Goal: Check status: Check status

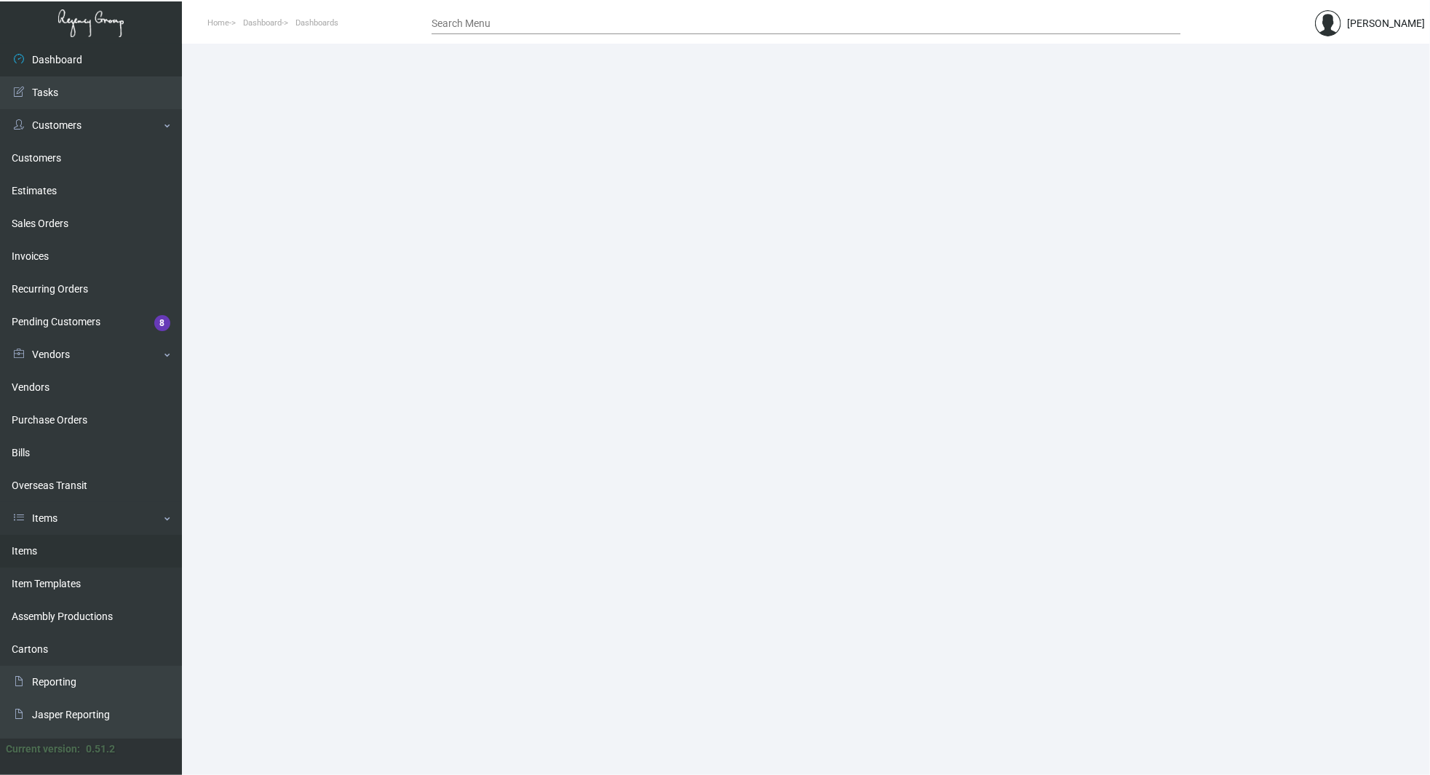
click at [44, 555] on link "Items" at bounding box center [91, 551] width 182 height 33
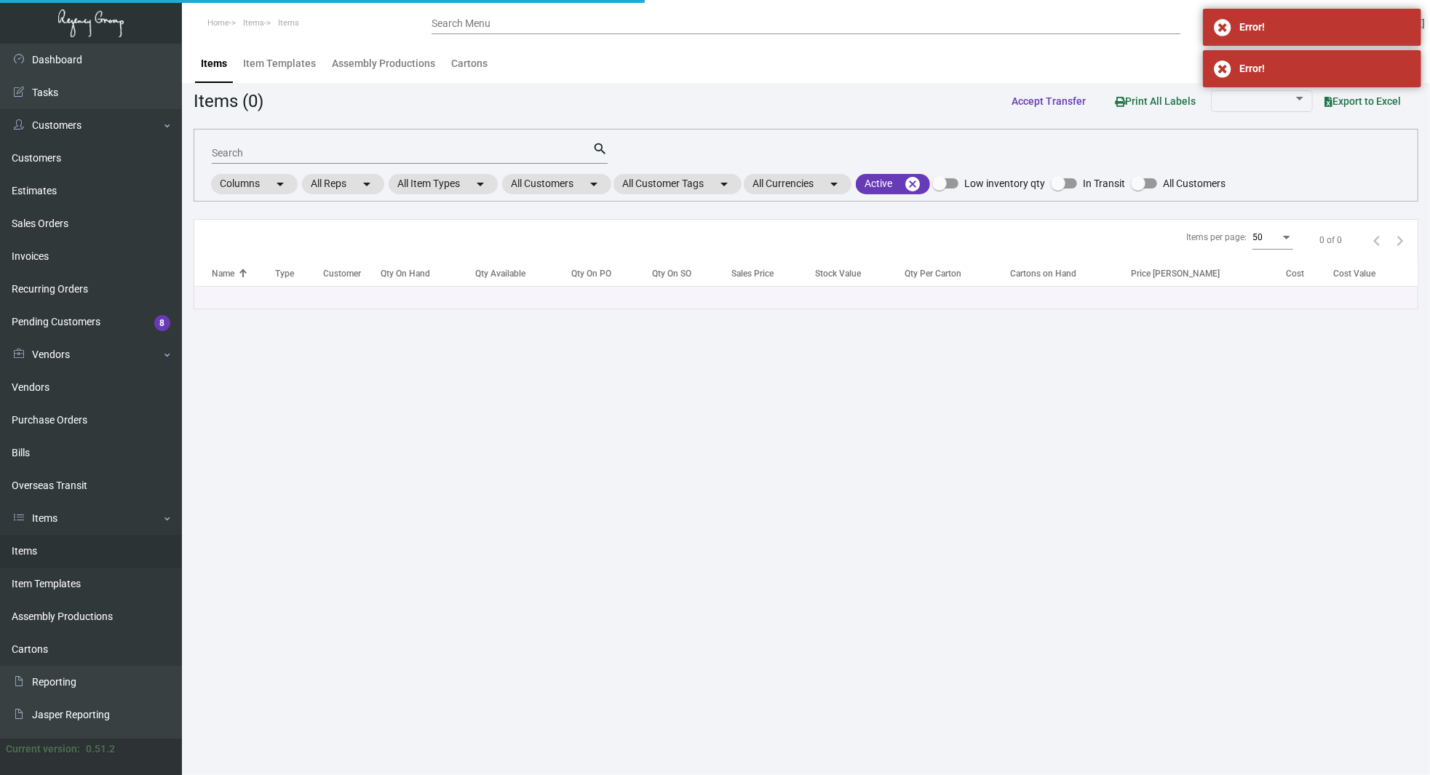
click at [466, 156] on input "Search" at bounding box center [402, 154] width 381 height 12
click at [600, 23] on input "Search Menu" at bounding box center [806, 24] width 749 height 12
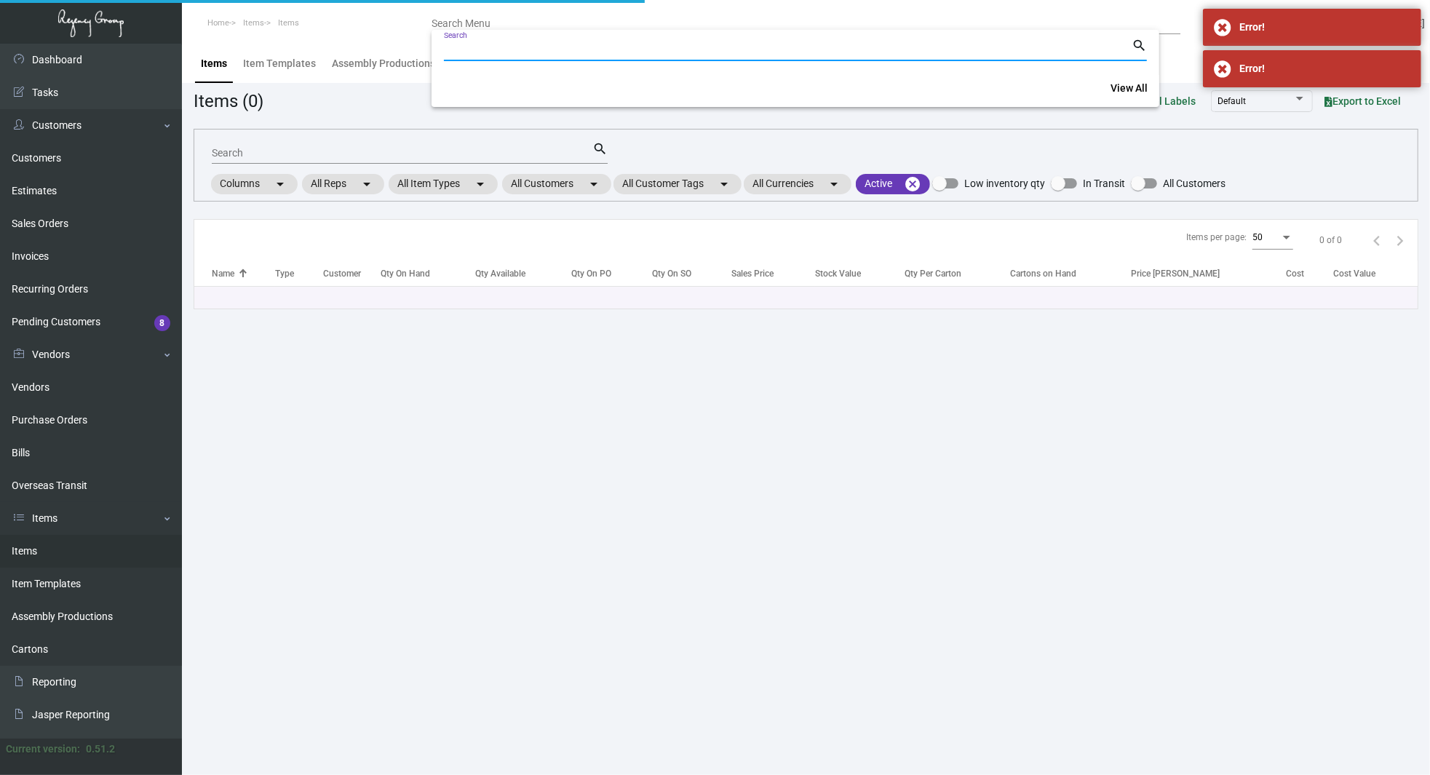
paste input "104629"
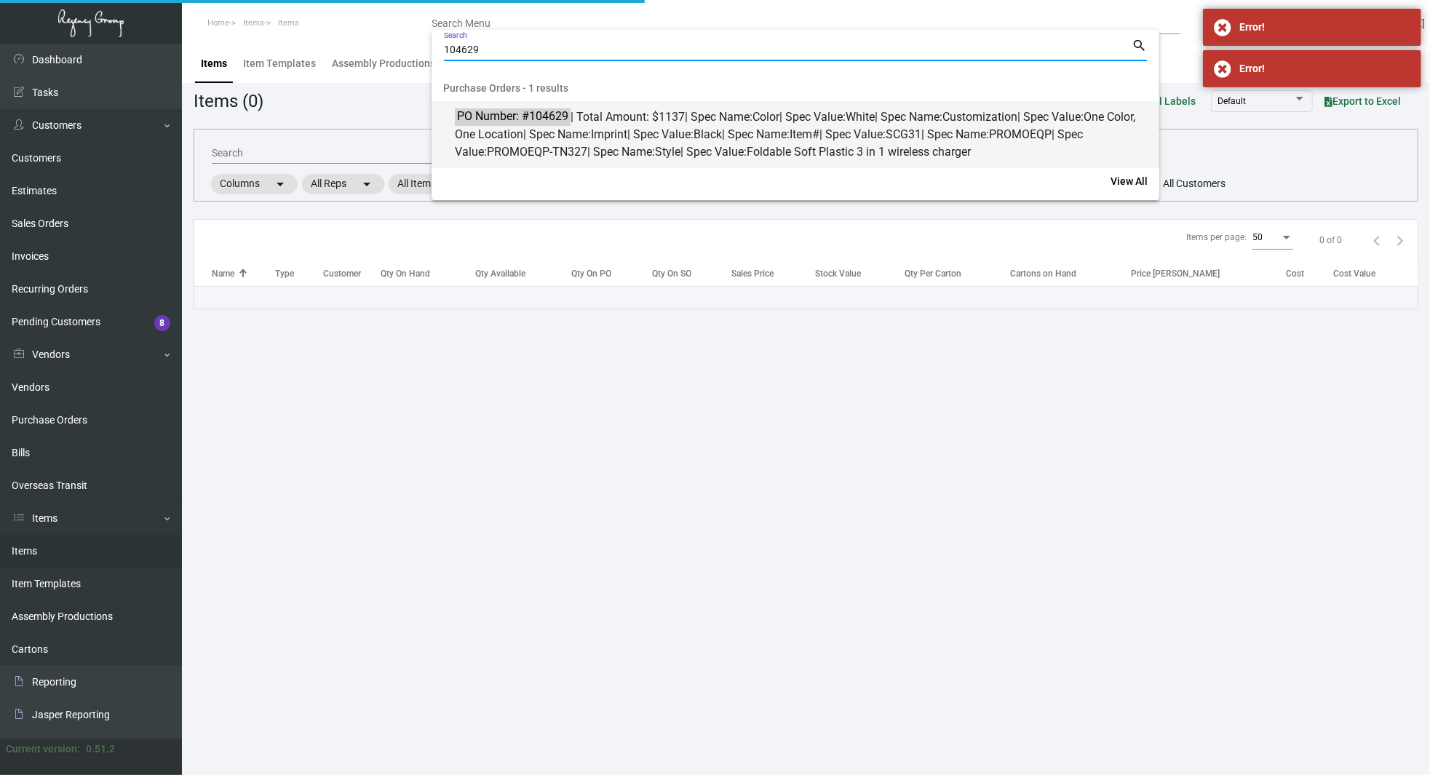
type input "104629"
click at [792, 158] on span "Foldable Soft Plastic 3 in 1 wireless charger" at bounding box center [859, 152] width 224 height 14
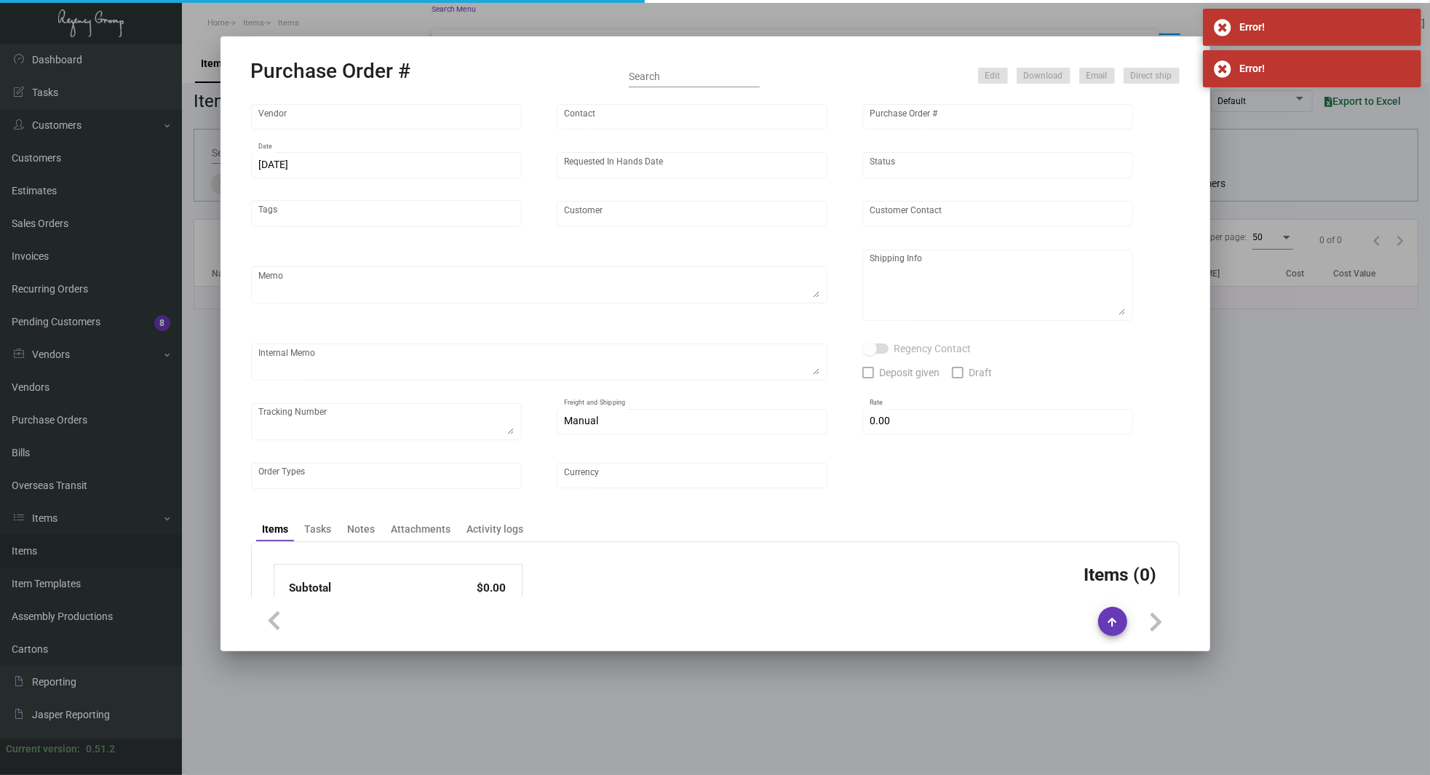
type input "Colemax Group"
type input "[PERSON_NAME]"
type input "104629"
type input "[DATE]"
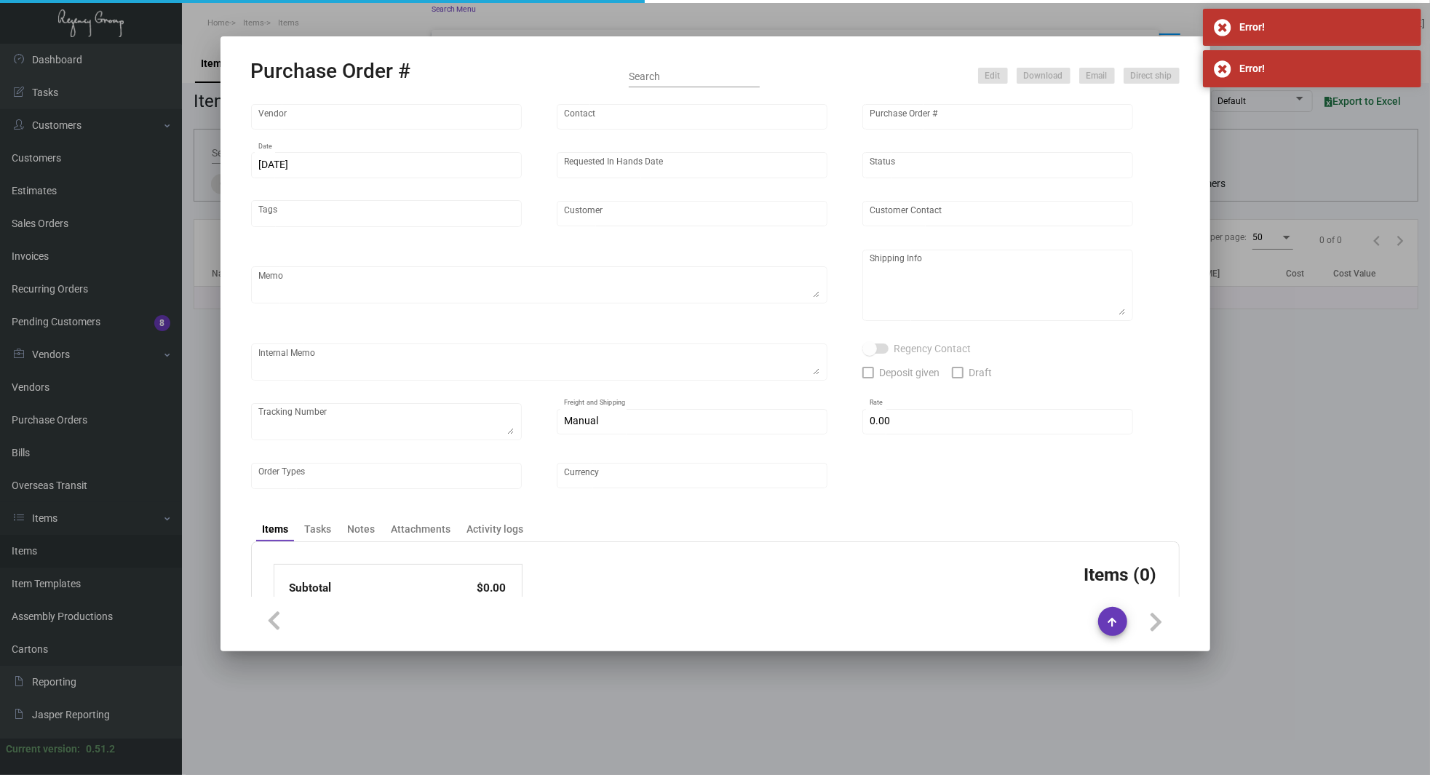
type input "LOTTE HOTEL [GEOGRAPHIC_DATA]"
type input "[PERSON_NAME]"
type textarea "BLIND Ship via UPS Ground Acct# 1AY276."
type textarea "[PERSON_NAME] [GEOGRAPHIC_DATA] [GEOGRAPHIC_DATA] [STREET_ADDRESS]"
type input "$ 0.00"
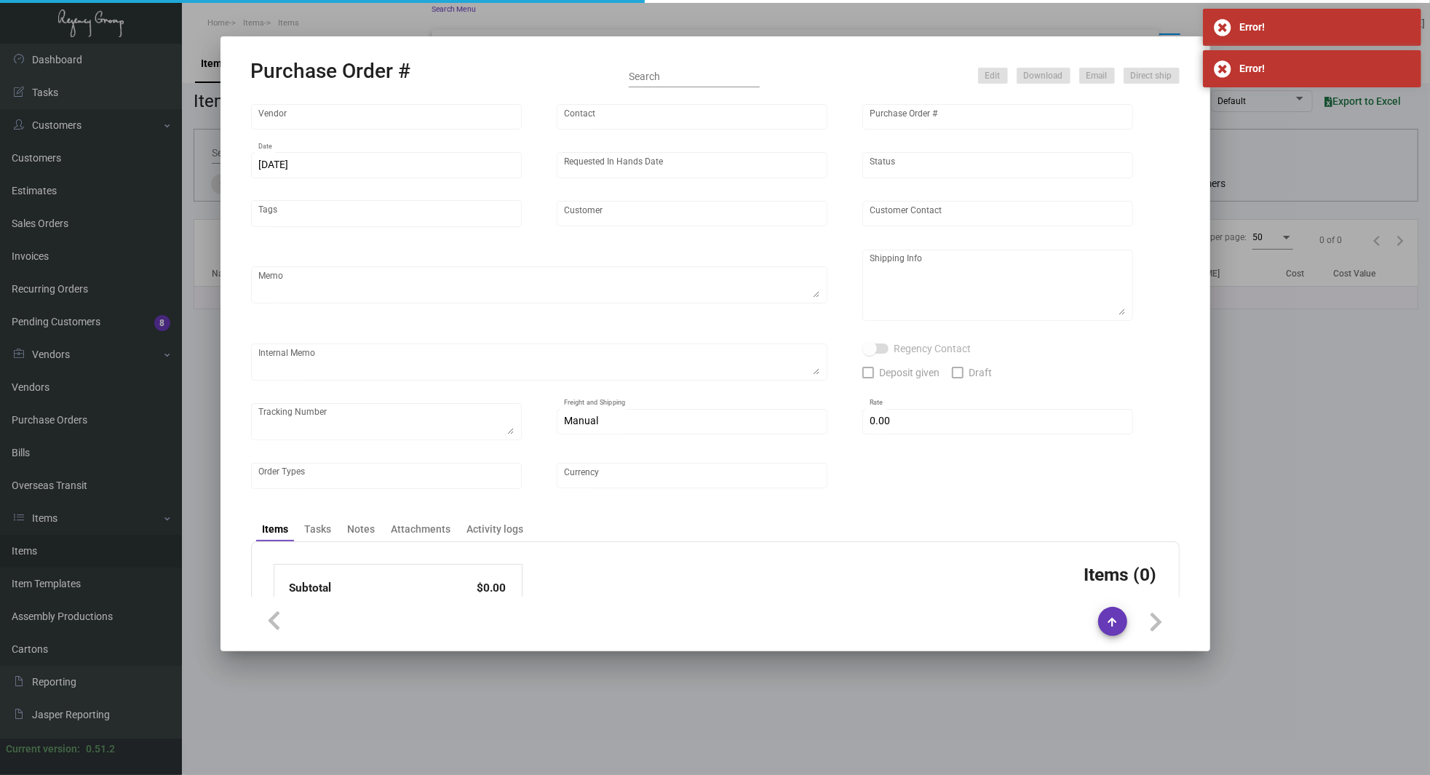
type input "United States Dollar $"
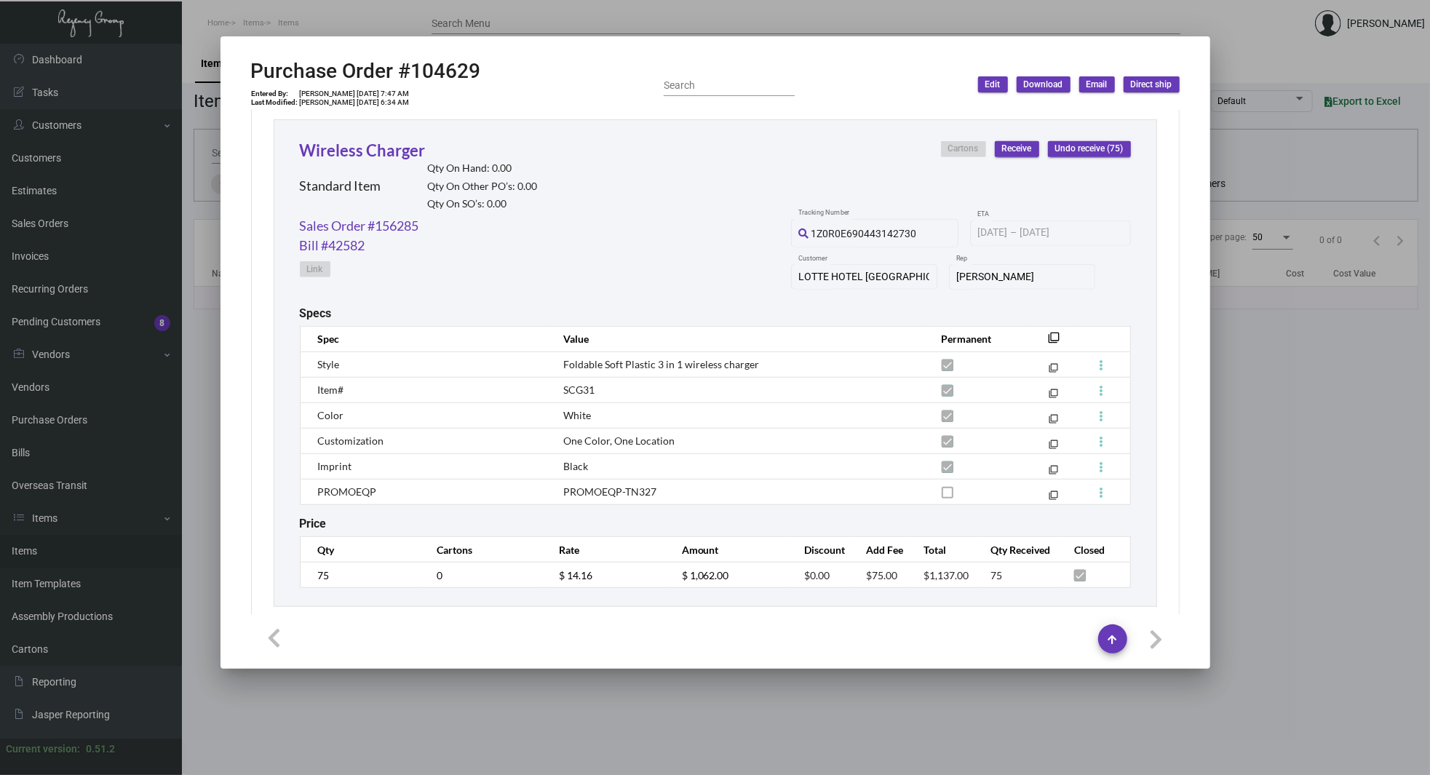
scroll to position [699, 0]
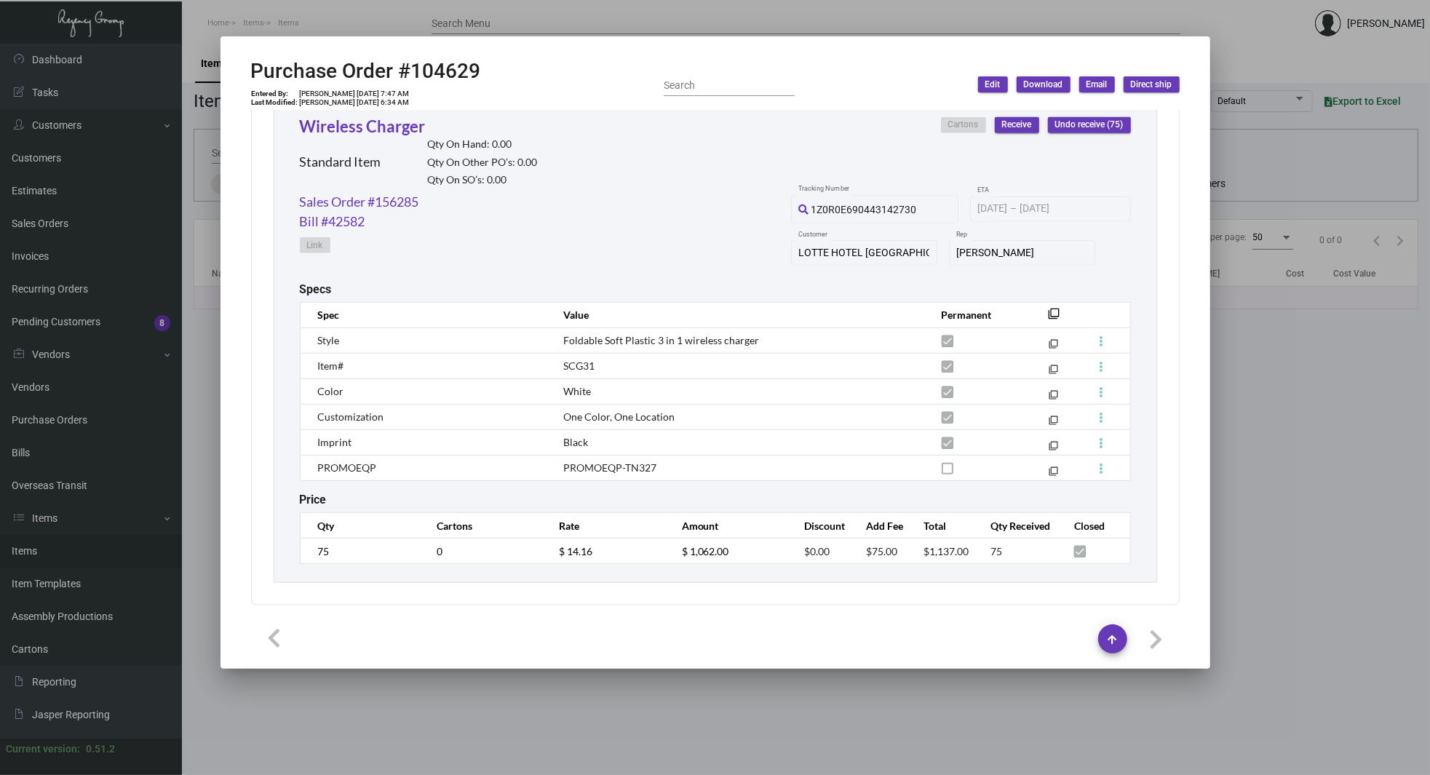
click at [449, 82] on h2 "Purchase Order #104629" at bounding box center [366, 71] width 230 height 25
copy h2 "104629"
click at [151, 169] on div at bounding box center [715, 387] width 1430 height 775
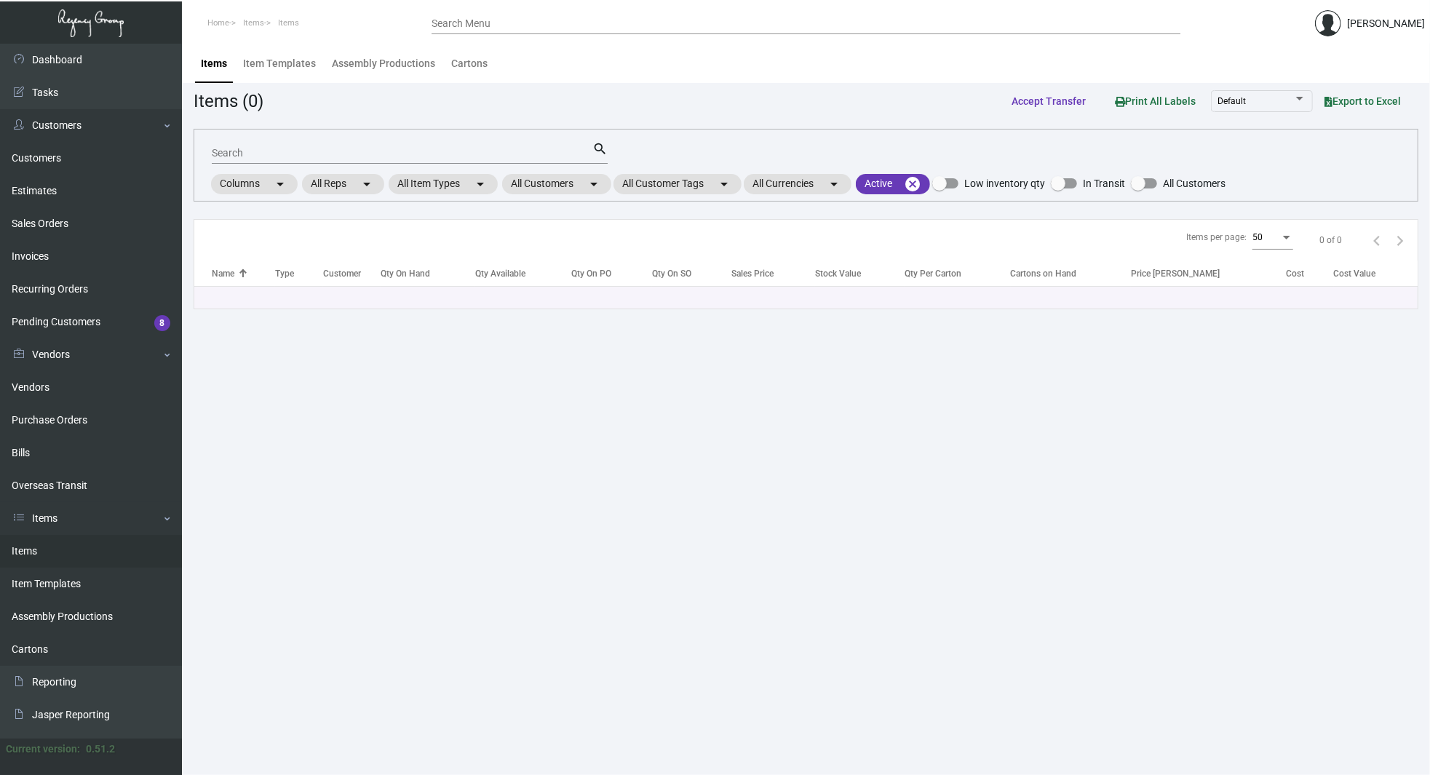
click at [579, 18] on input "Search Menu" at bounding box center [806, 24] width 749 height 12
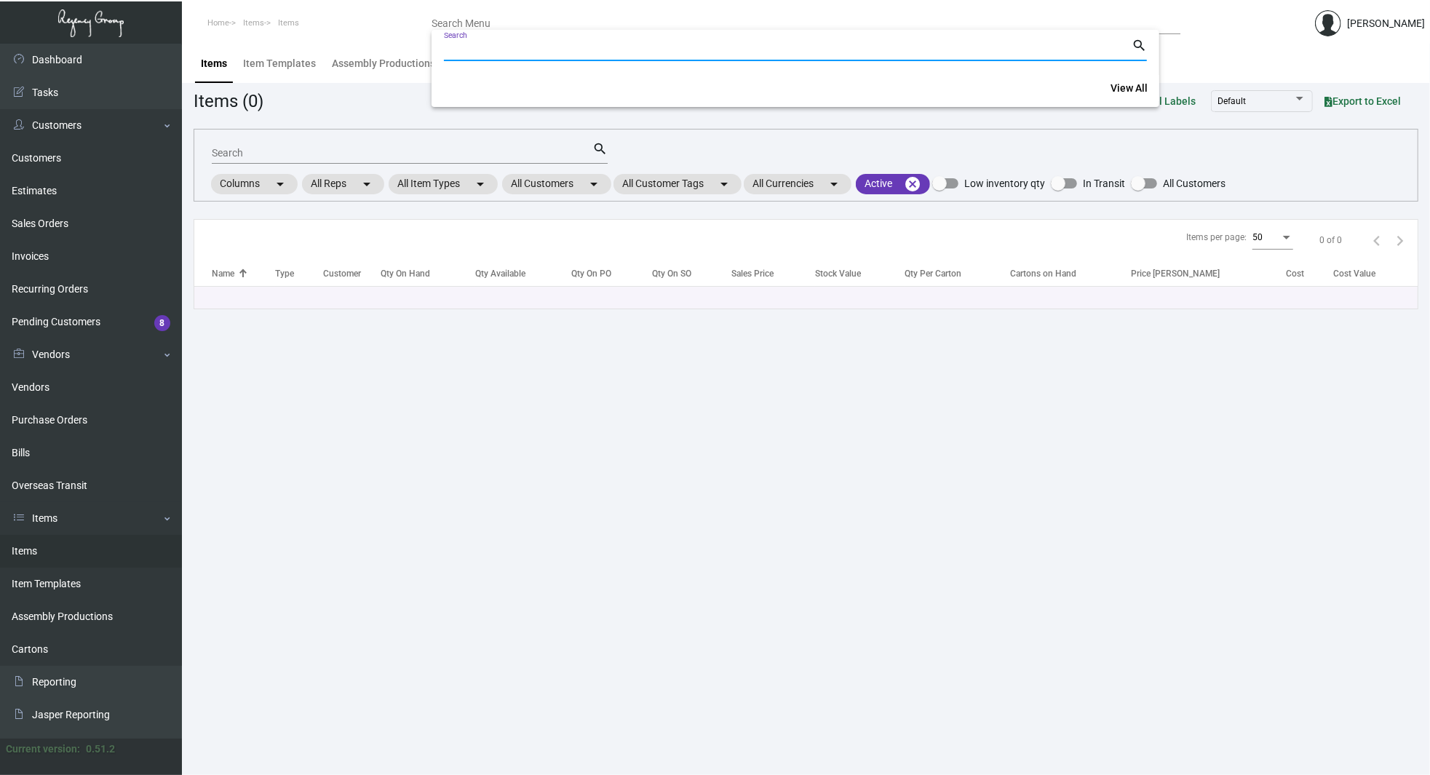
paste input "104628"
type input "104628"
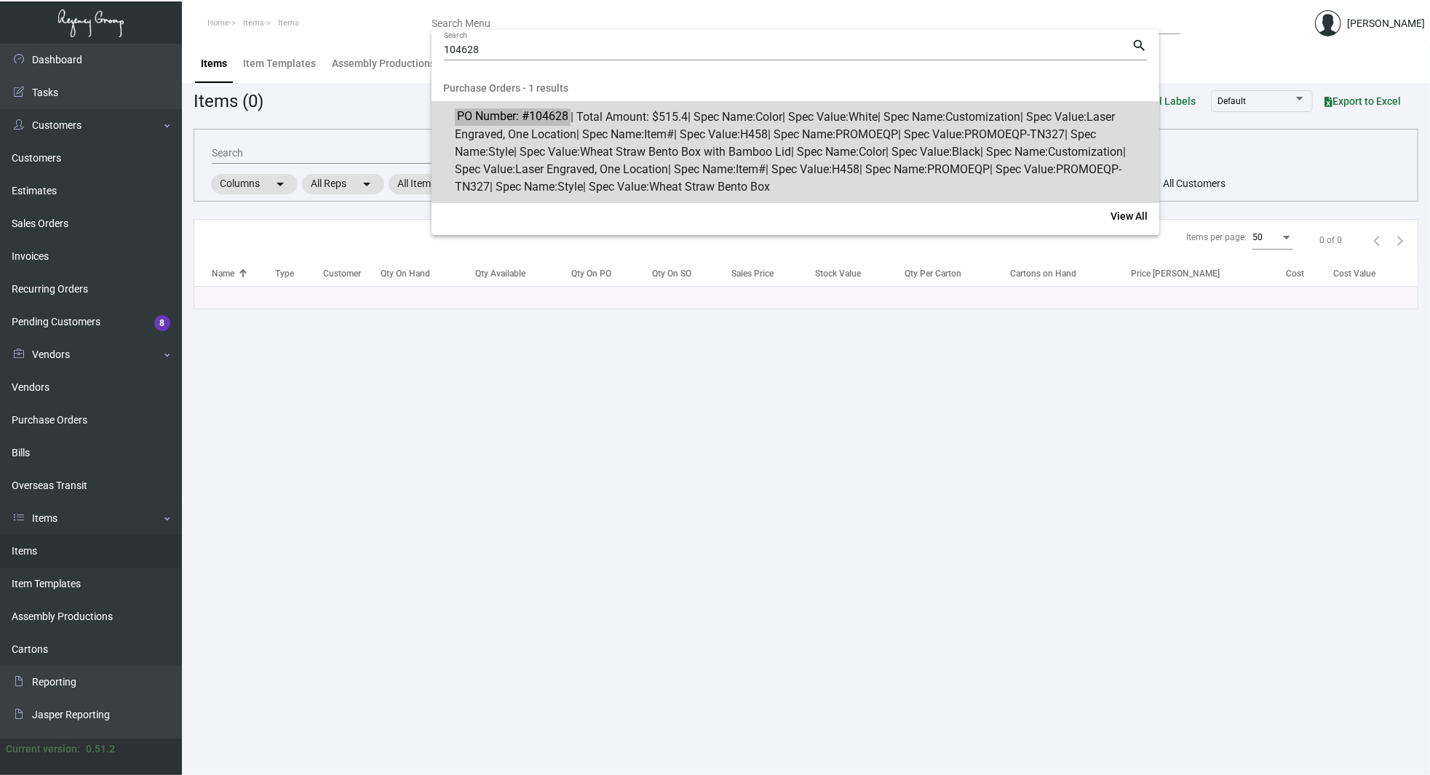
click at [696, 131] on span "PO Number: #104628 | Total Amount: $515.4 | Spec Name: Color | Spec Value: Whit…" at bounding box center [803, 151] width 697 height 87
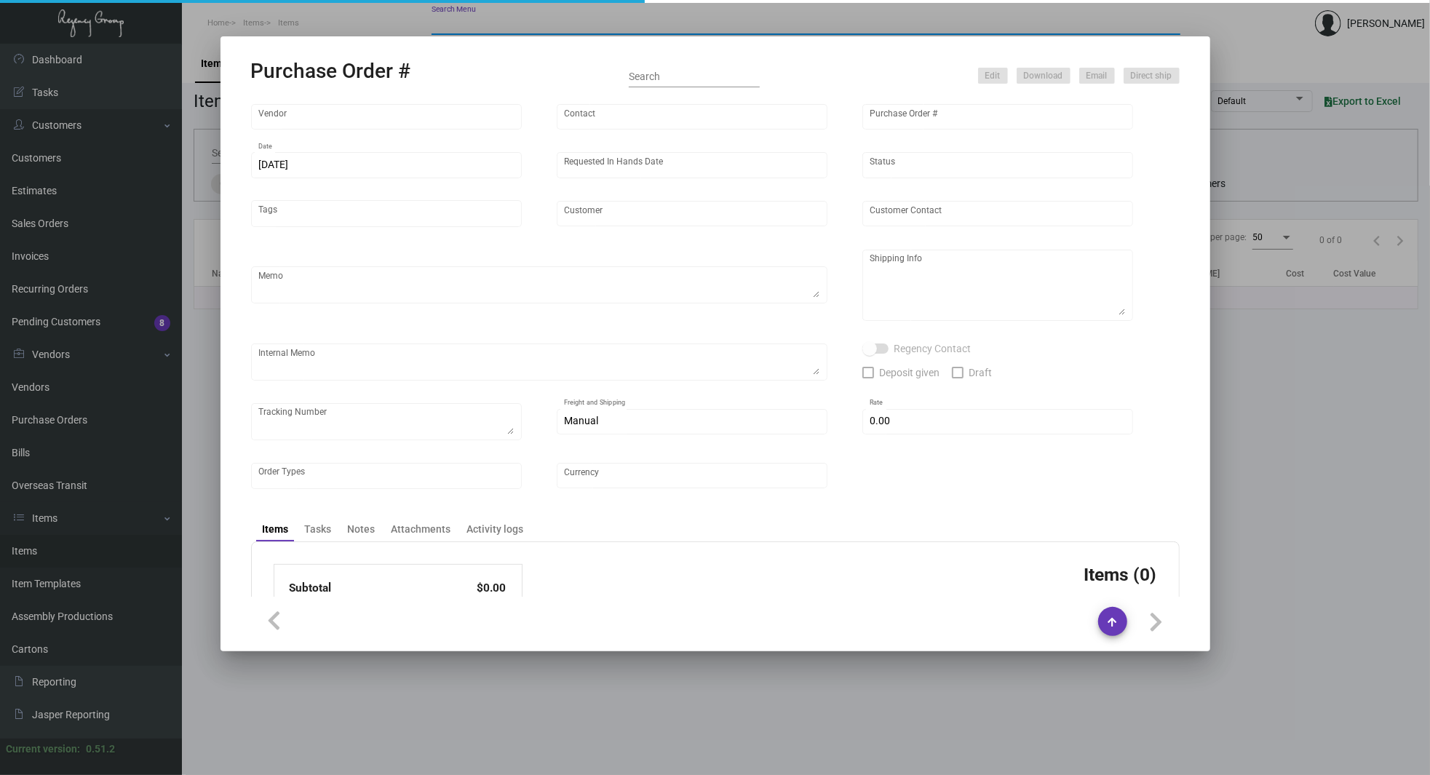
type input "High Caliber"
type input "MISSING INFO MISSING INFO"
type input "104628"
type input "[DATE]"
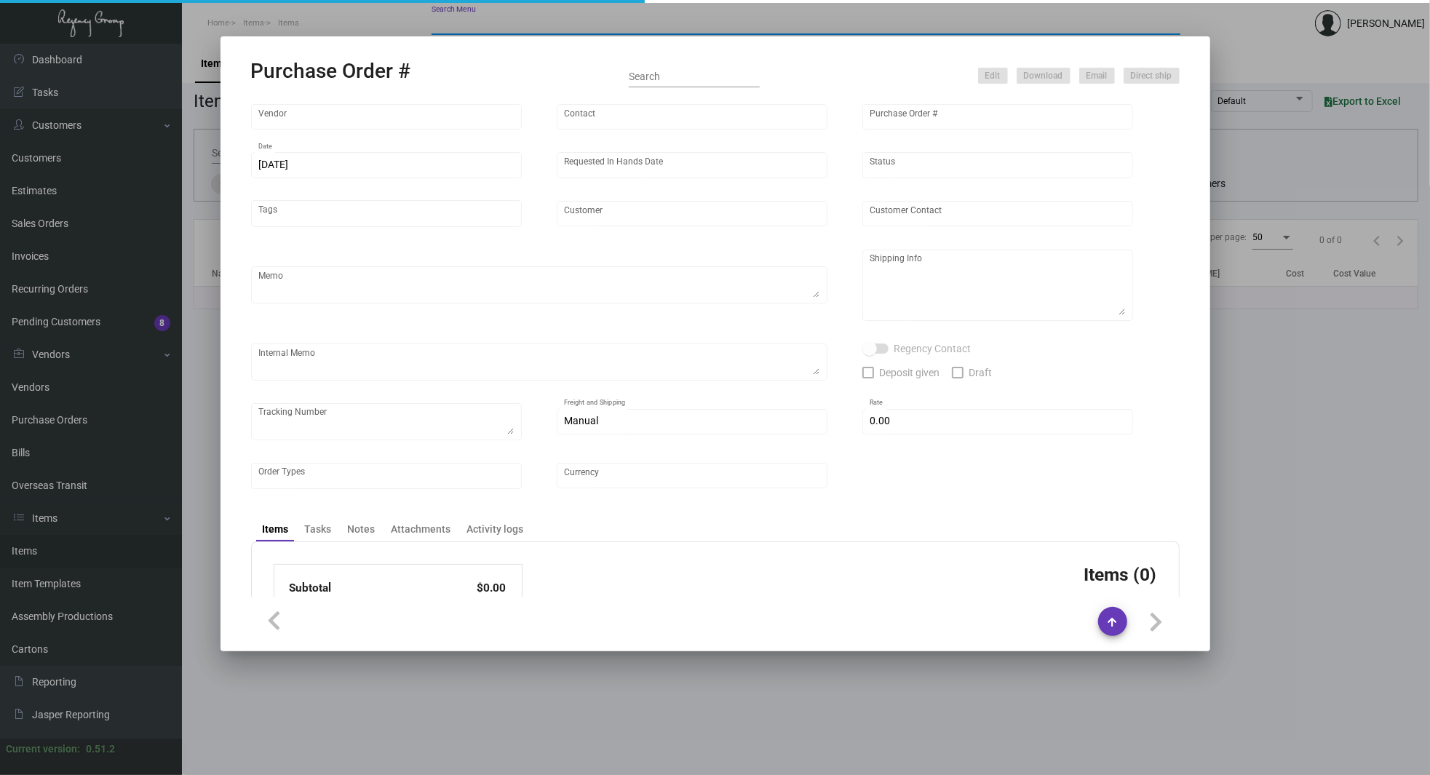
type input "LOTTE HOTEL [GEOGRAPHIC_DATA]"
type input "[PERSON_NAME]"
type textarea "BLIND Ship via UPS Ground Acct# 1AY276."
type textarea "[PERSON_NAME] [GEOGRAPHIC_DATA] [GEOGRAPHIC_DATA] [STREET_ADDRESS]"
type input "$ 0.00"
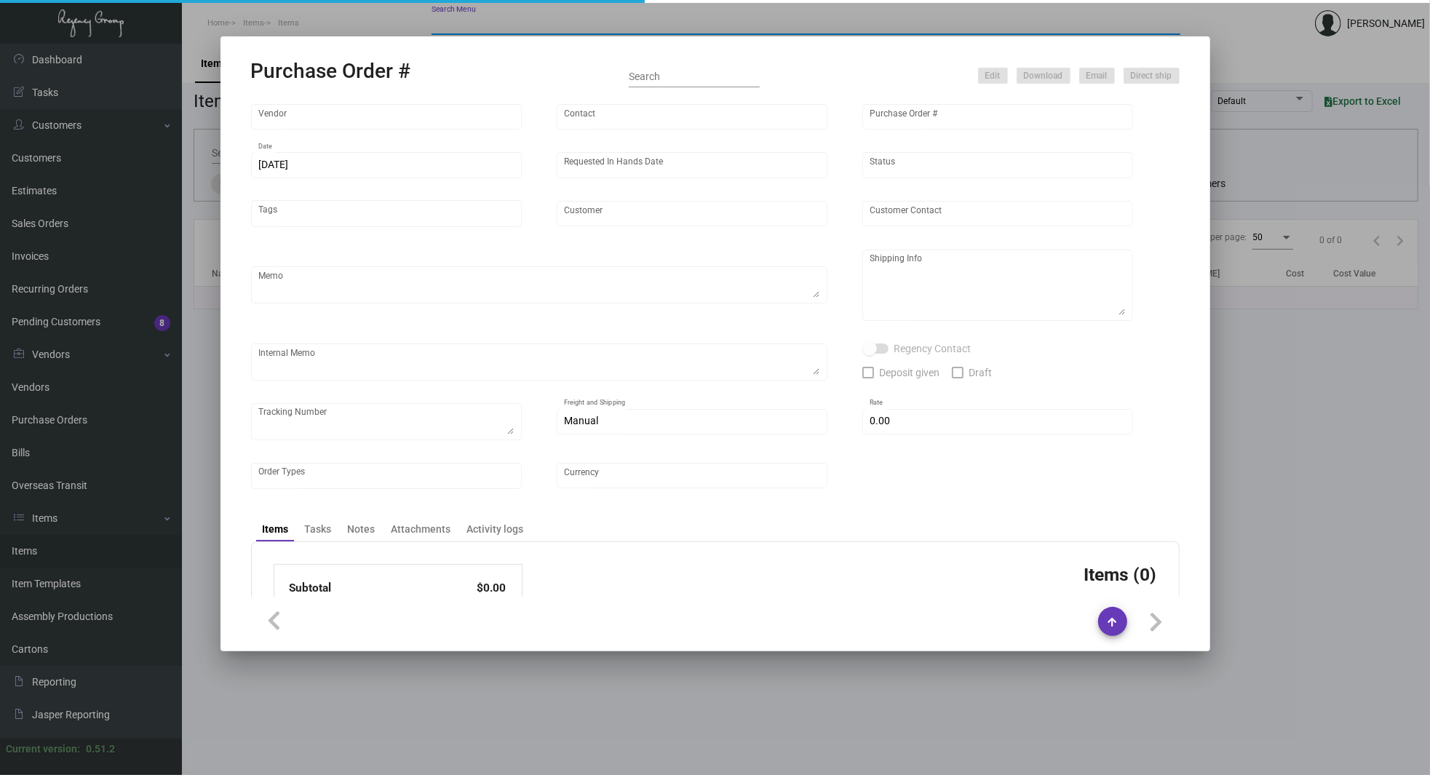
type input "United States Dollar $"
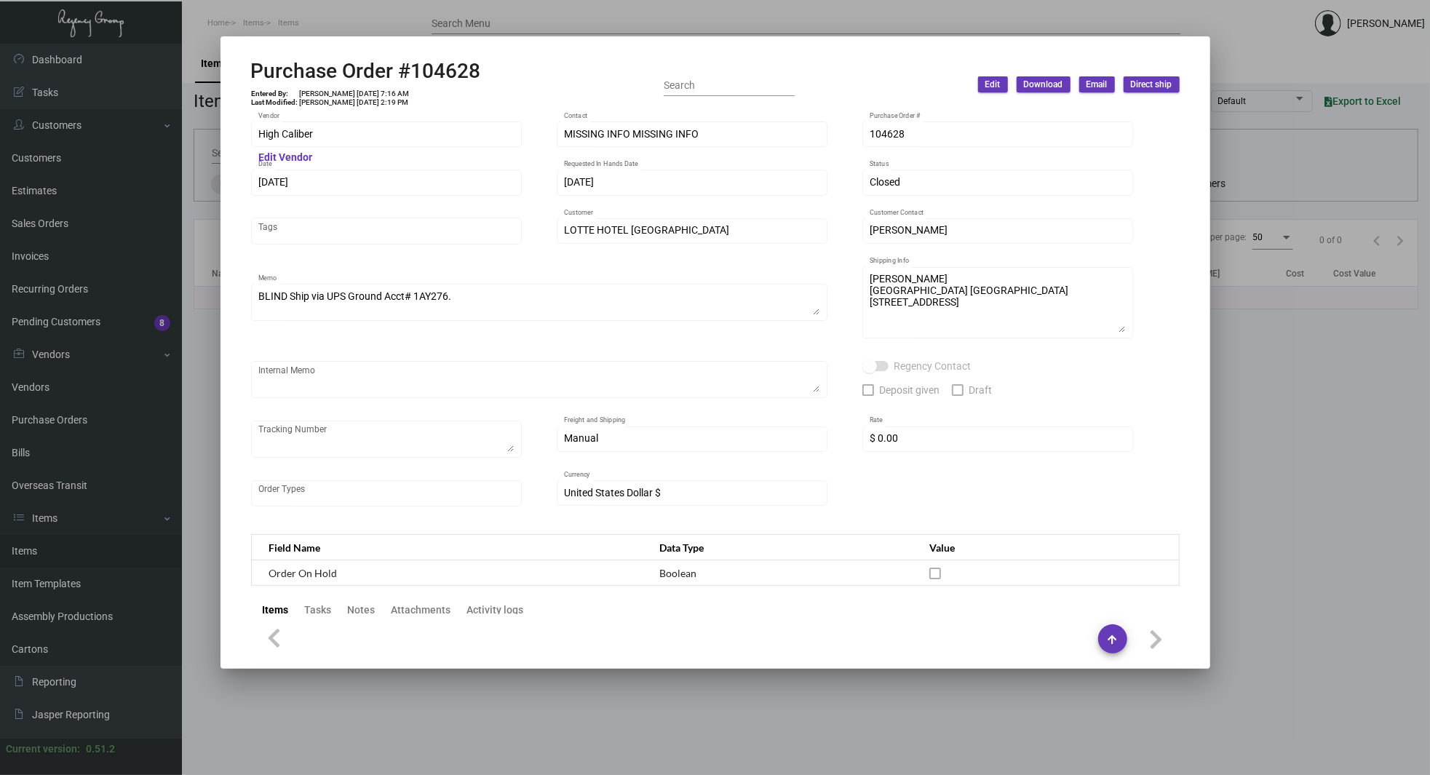
click at [464, 80] on h2 "Purchase Order #104628" at bounding box center [366, 71] width 230 height 25
copy h2 "104628"
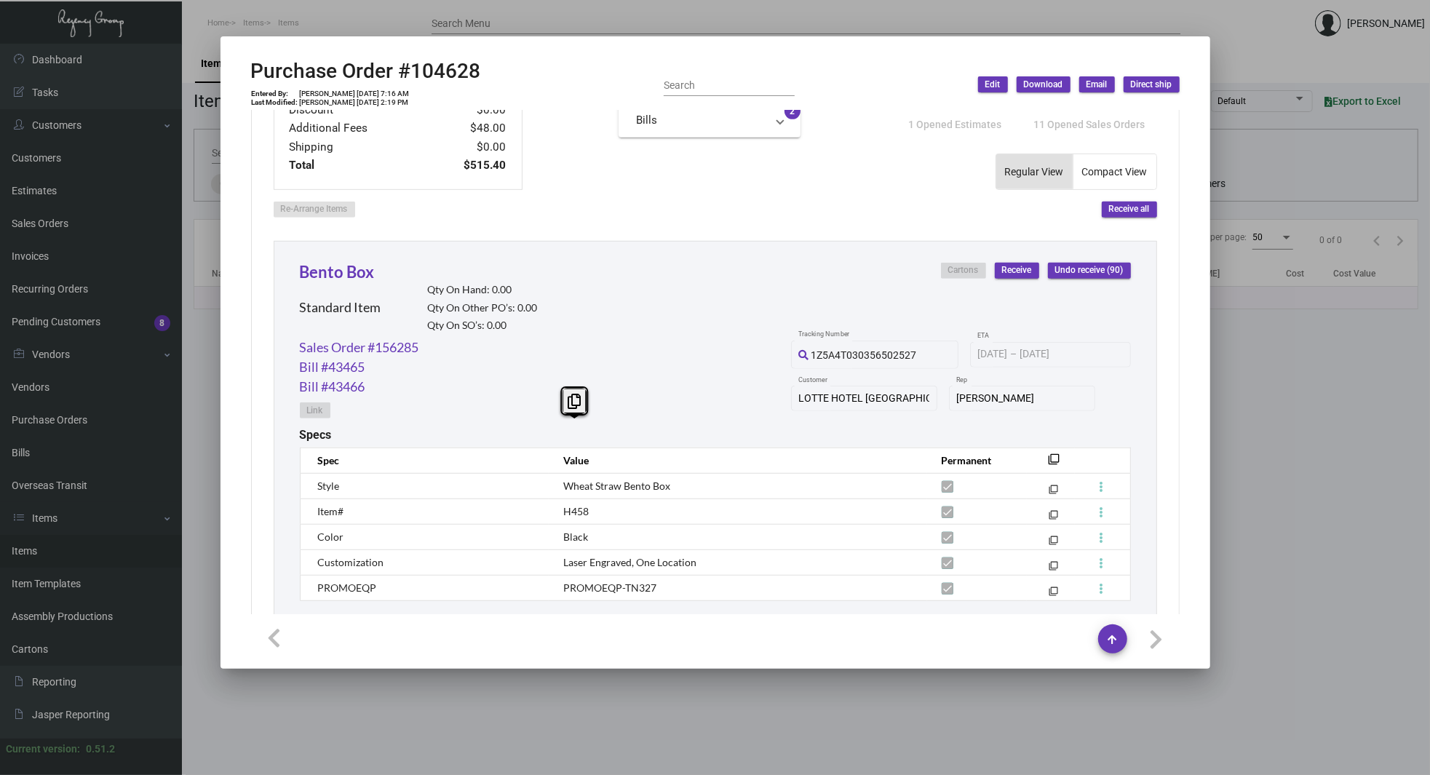
scroll to position [576, 0]
click at [394, 349] on link "Sales Order #156285" at bounding box center [359, 348] width 119 height 20
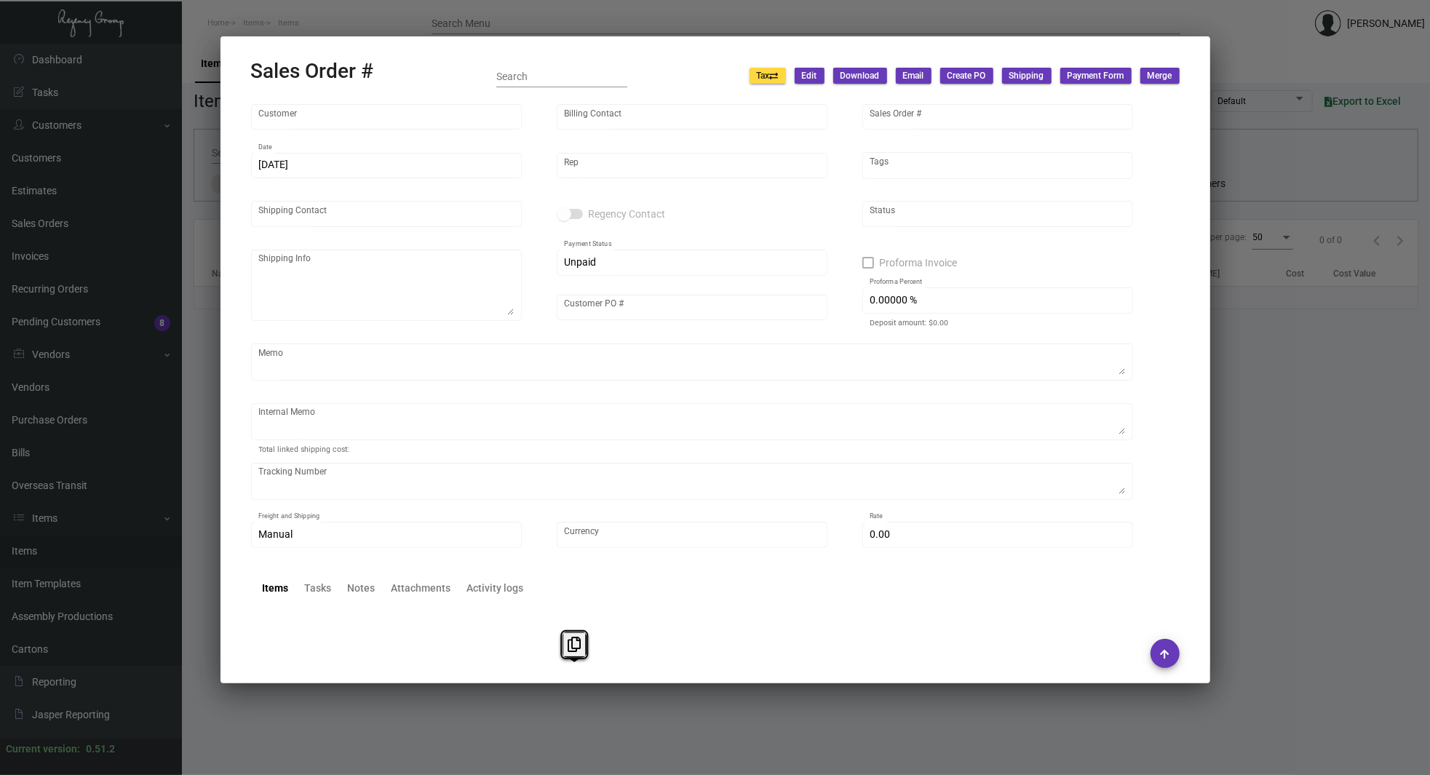
type input "LOTTE HOTEL [GEOGRAPHIC_DATA]"
type input "[PERSON_NAME]"
type input "156285"
type input "[DATE]"
type input "[PERSON_NAME]"
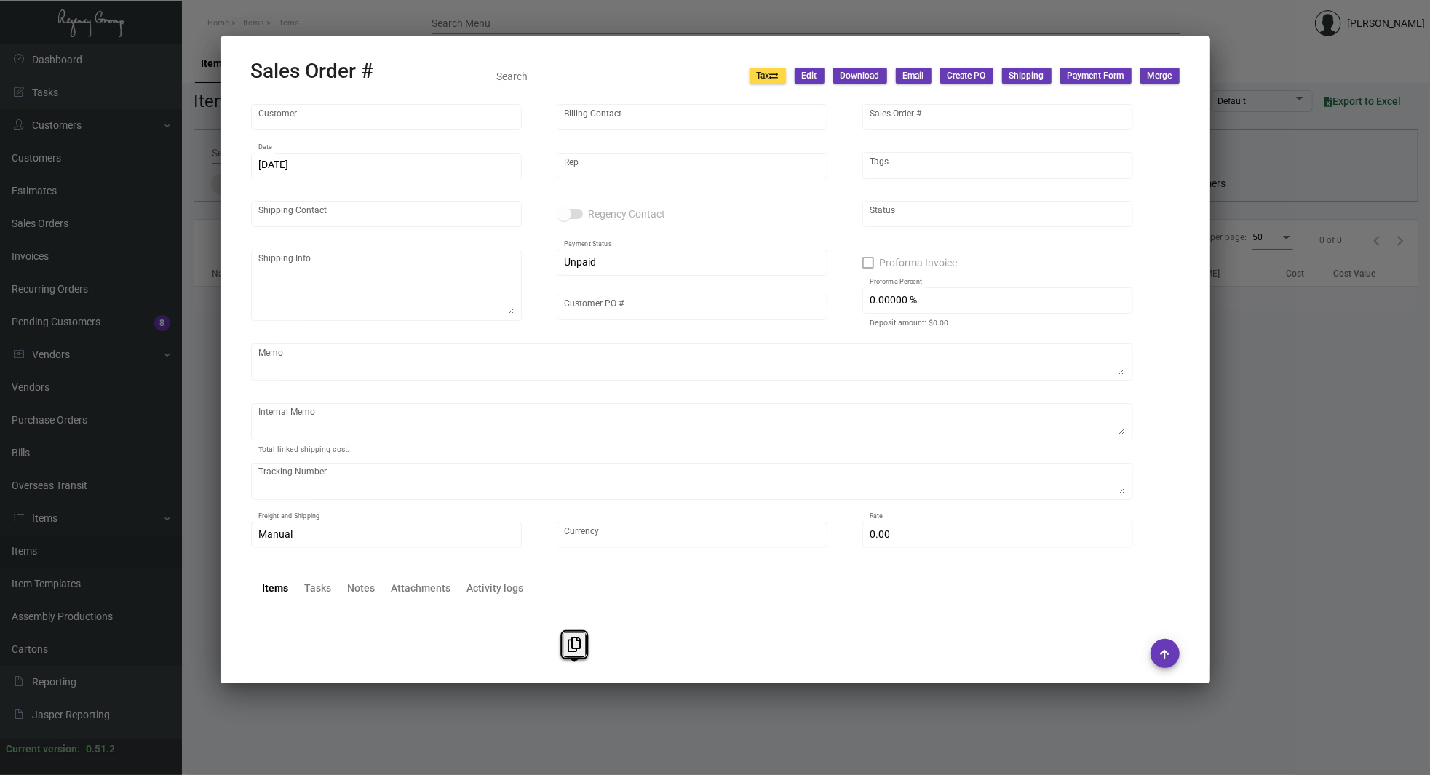
type input "[PERSON_NAME]"
type textarea "[PERSON_NAME] [GEOGRAPHIC_DATA] [GEOGRAPHIC_DATA] [STREET_ADDRESS]"
type input "LHGG032224"
checkbox input "true"
type textarea "Estimated shipping cost around $100 [DATE] ACH down-payment rec'd $3,228.02"
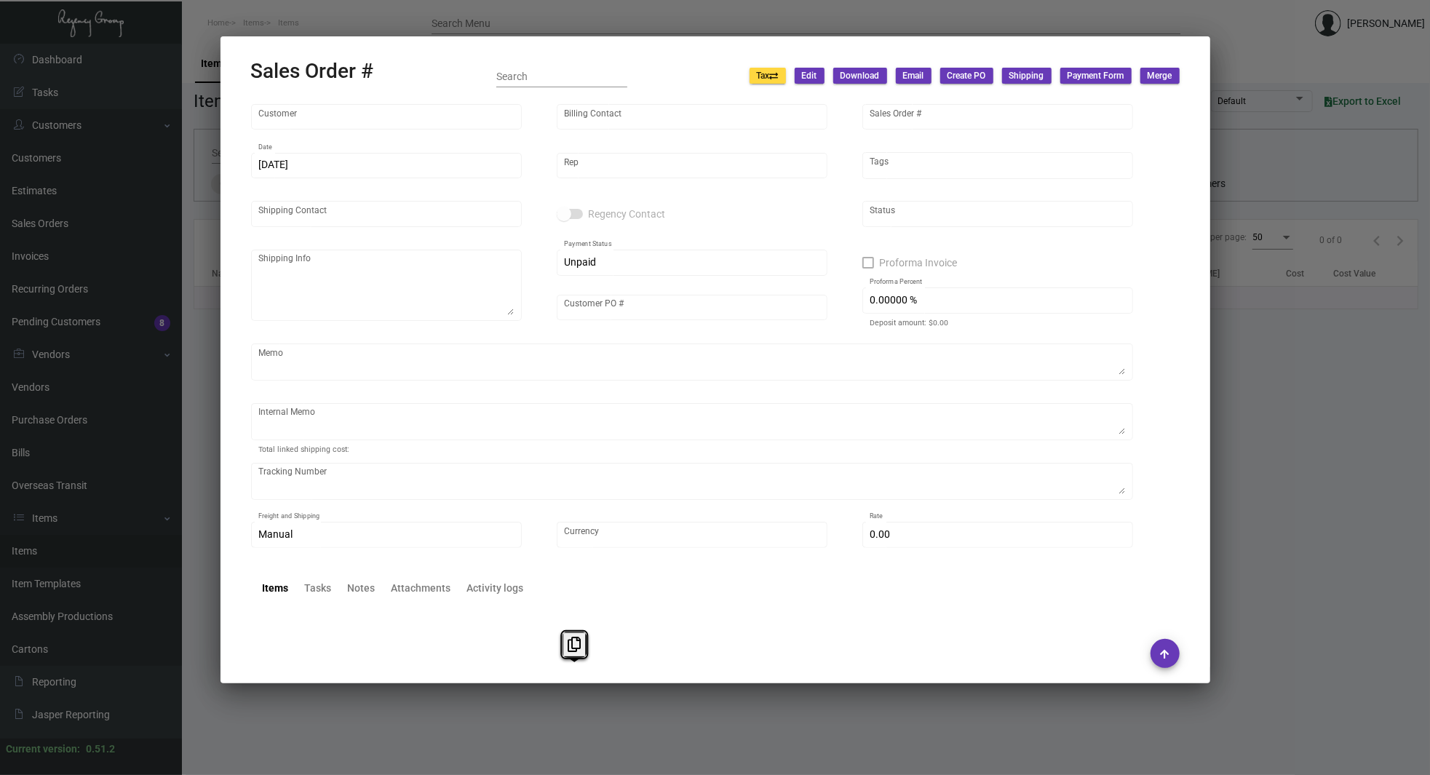
type input "United States Dollar $"
type input "$ 289.774"
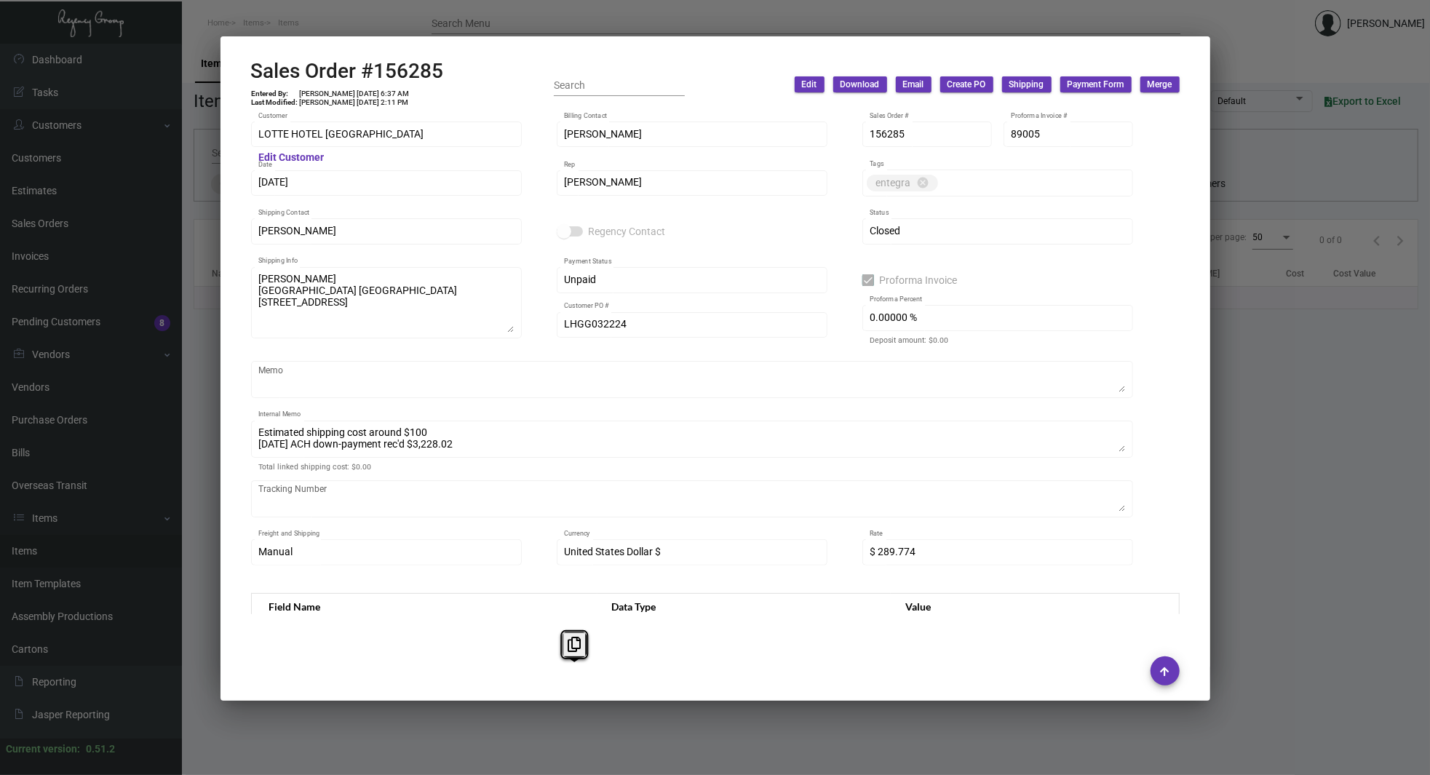
click at [421, 68] on h2 "Sales Order #156285" at bounding box center [347, 71] width 193 height 25
copy h2 "156285"
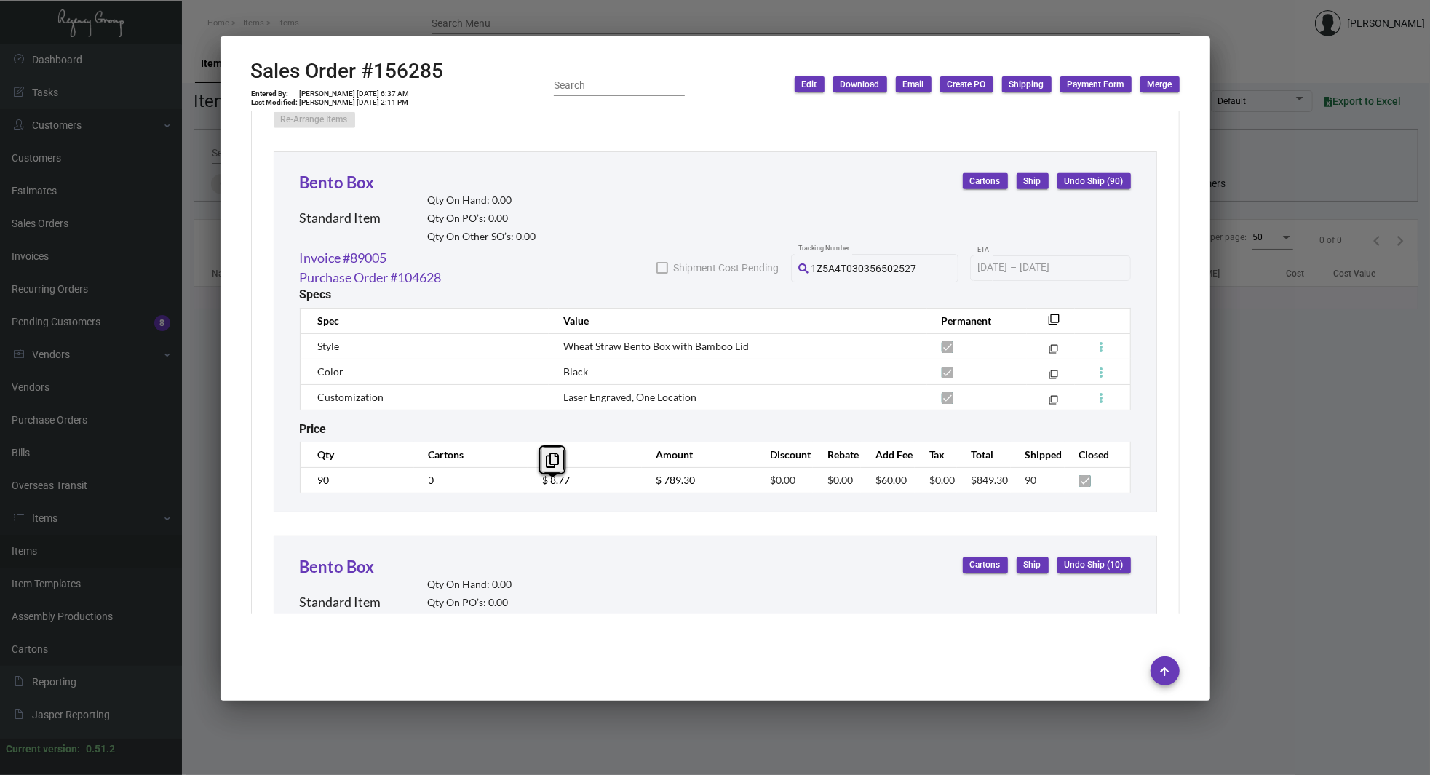
scroll to position [810, 0]
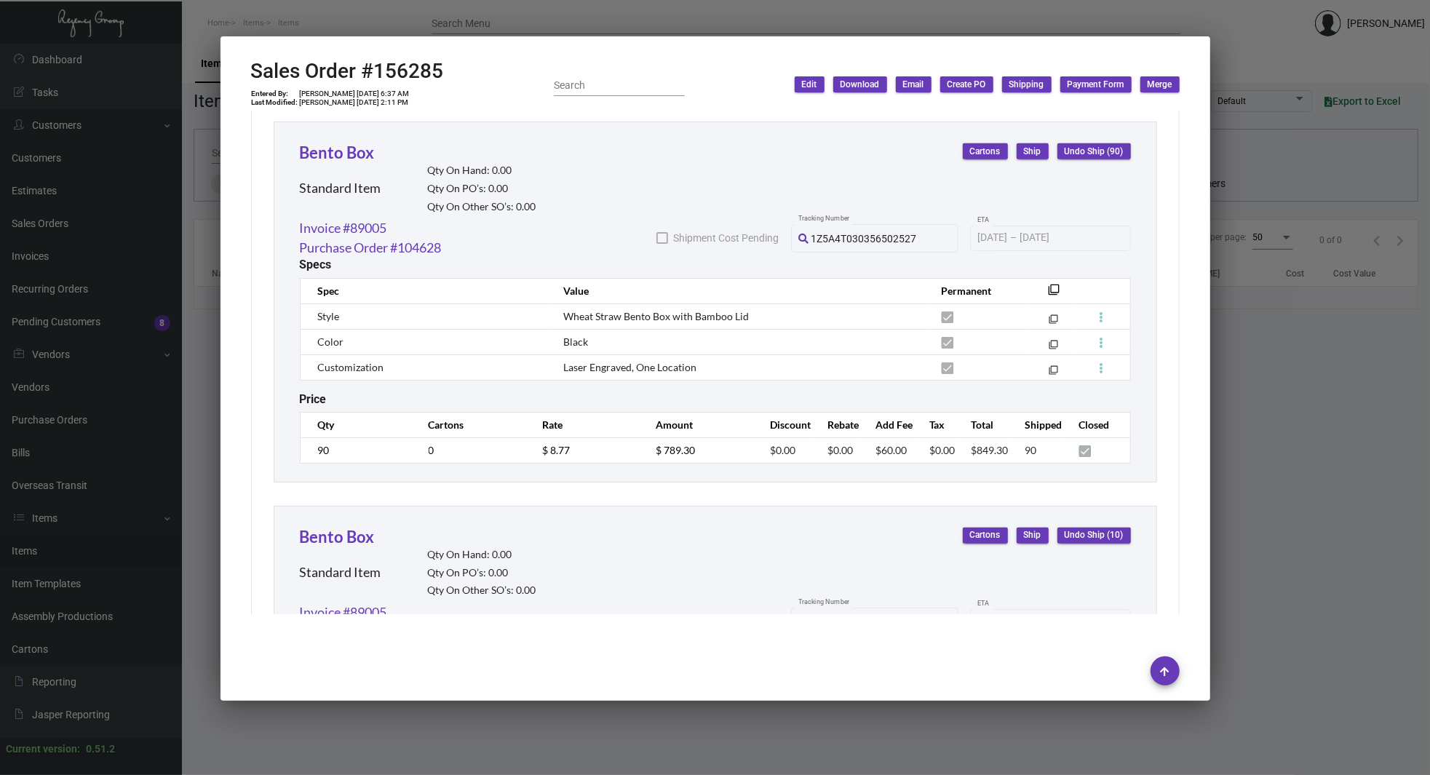
click at [167, 354] on div at bounding box center [715, 387] width 1430 height 775
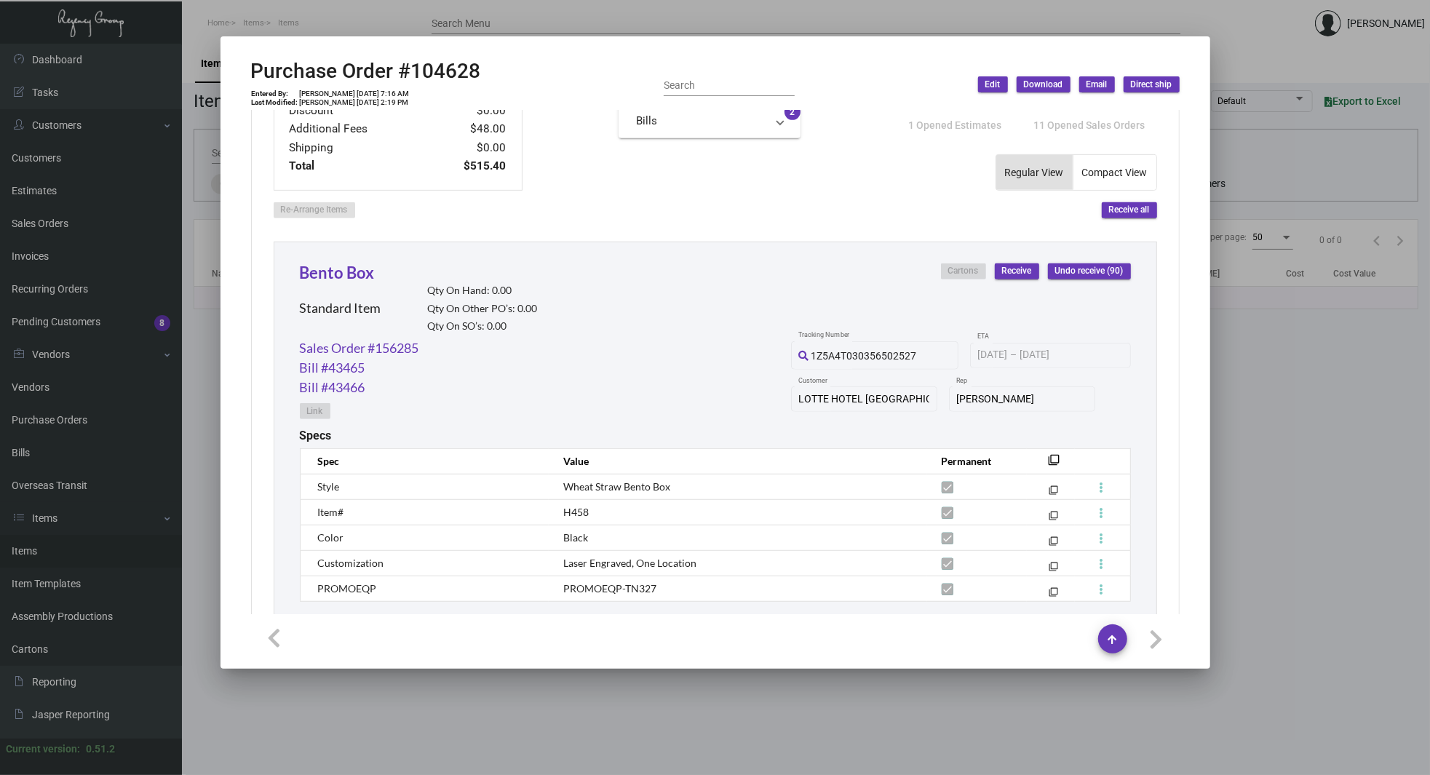
scroll to position [705, 0]
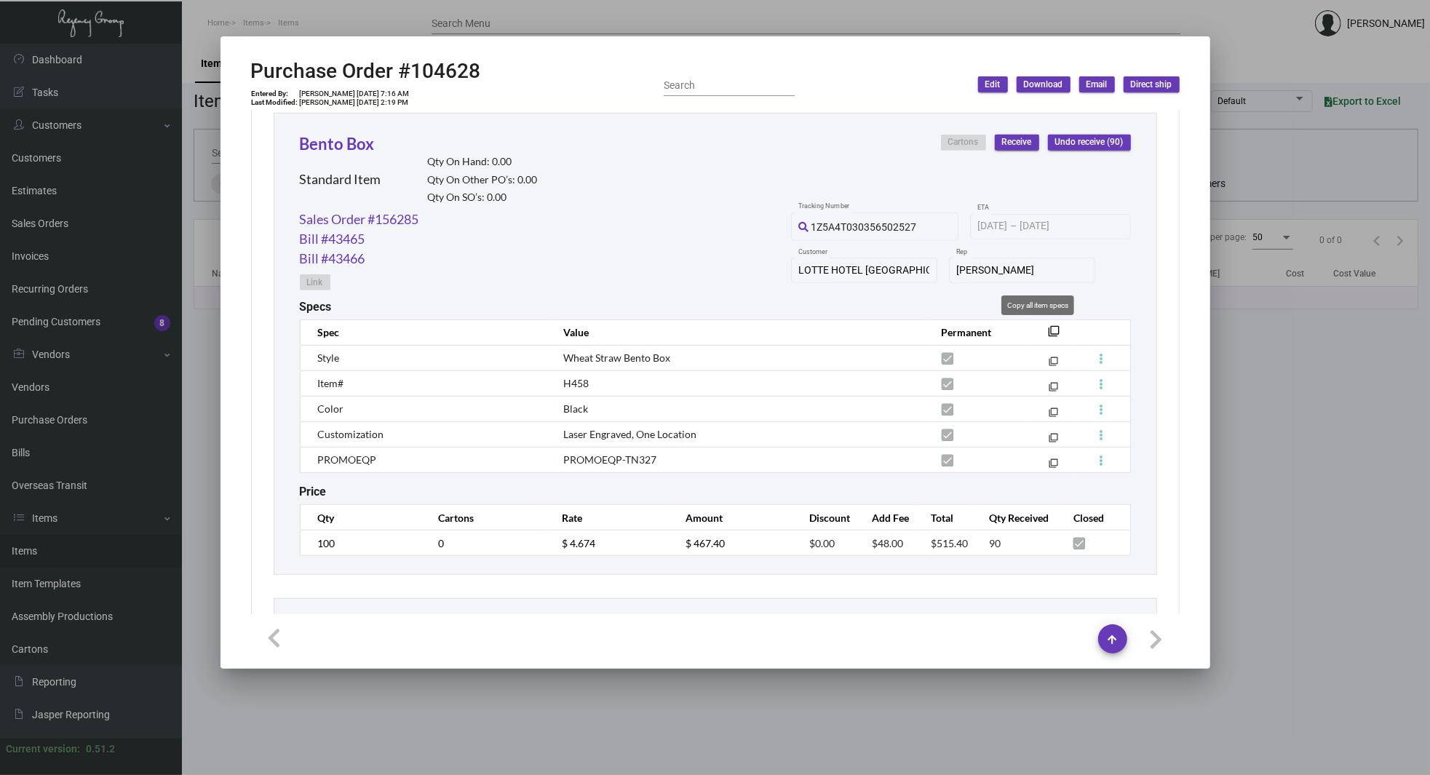
click at [1049, 332] on mat-icon "filter_none" at bounding box center [1055, 336] width 12 height 12
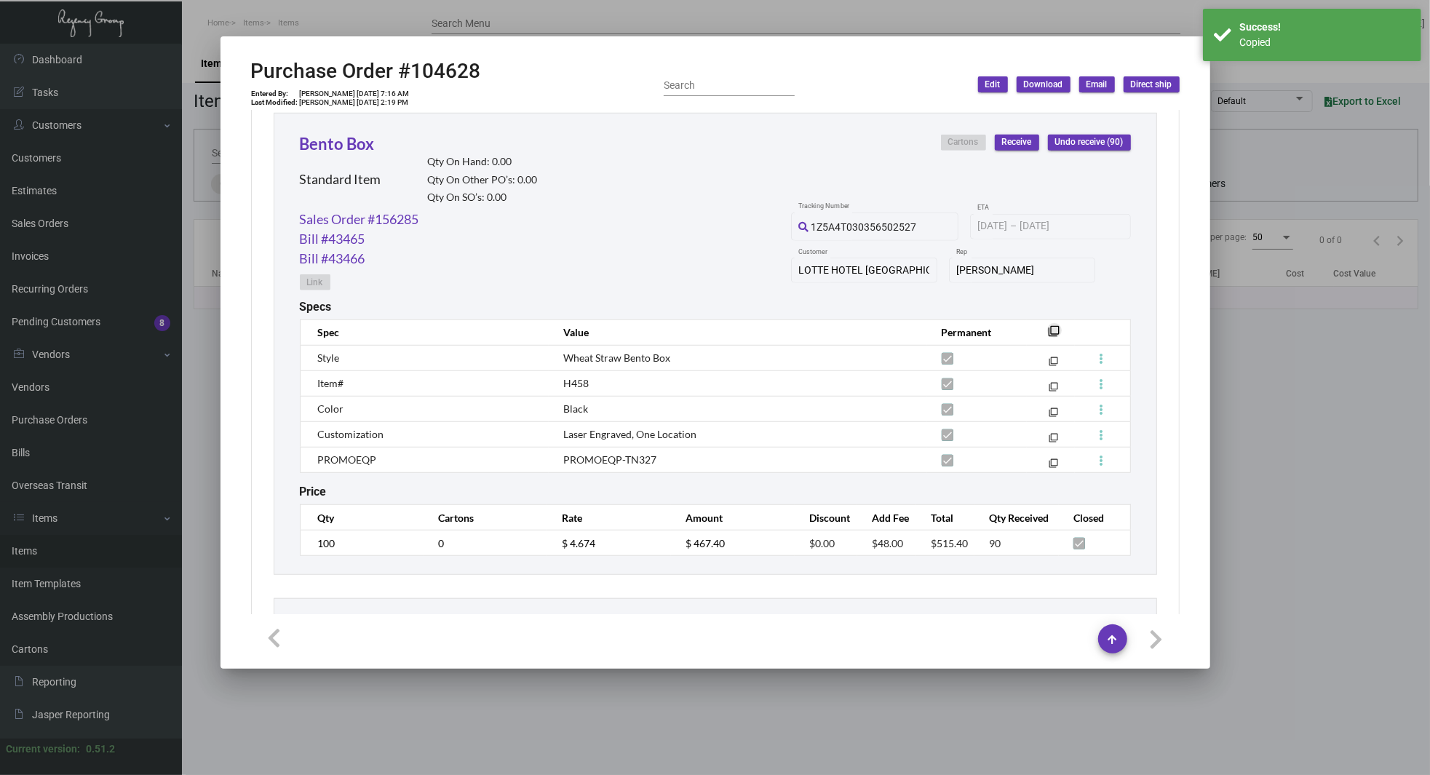
click at [1049, 332] on mat-icon "filter_none" at bounding box center [1055, 336] width 12 height 12
